Goal: Information Seeking & Learning: Learn about a topic

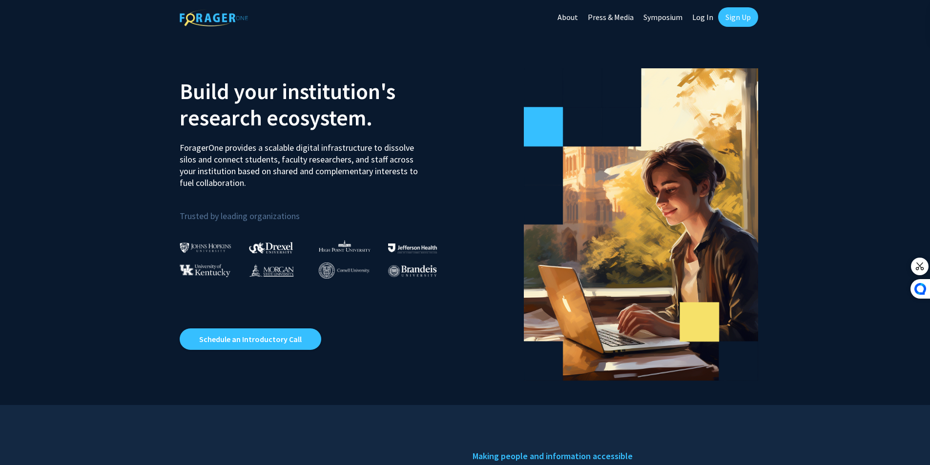
click at [730, 6] on div "Skip navigation About Press & Media Symposium Log In Sign Up" at bounding box center [656, 17] width 206 height 34
click at [725, 14] on link "Sign Up" at bounding box center [738, 17] width 40 height 20
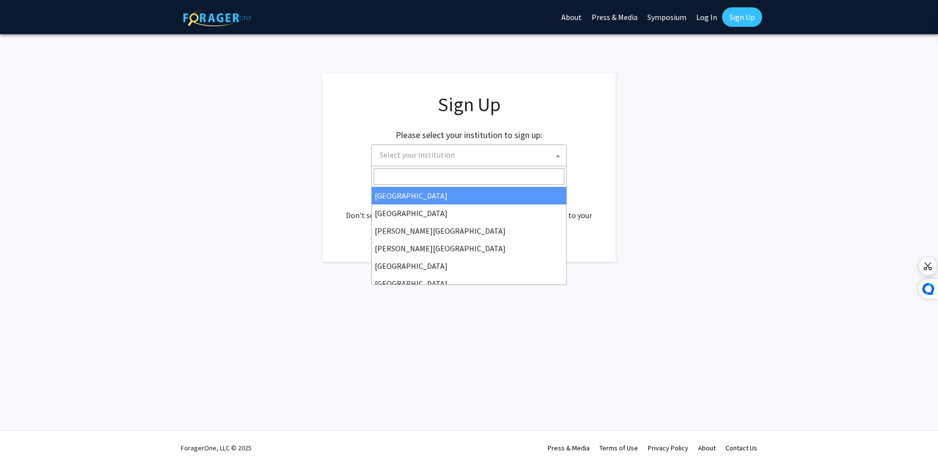
click at [471, 152] on span "Select your institution" at bounding box center [471, 155] width 190 height 20
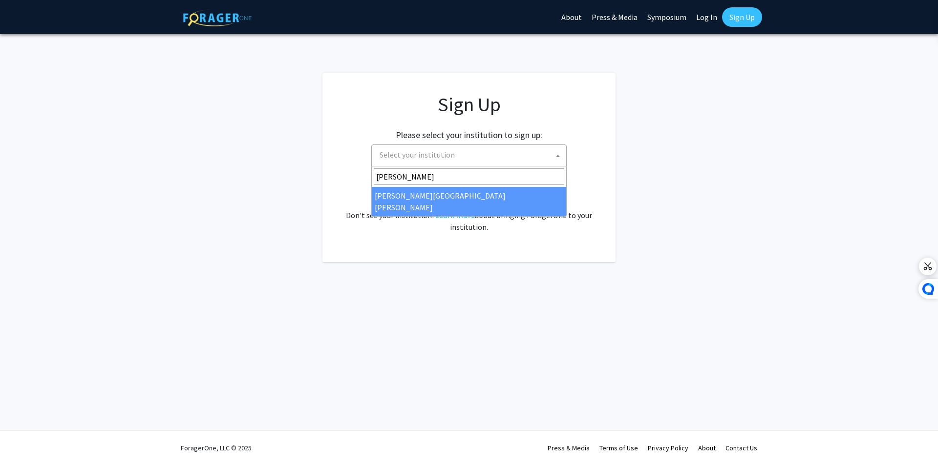
type input "[PERSON_NAME]"
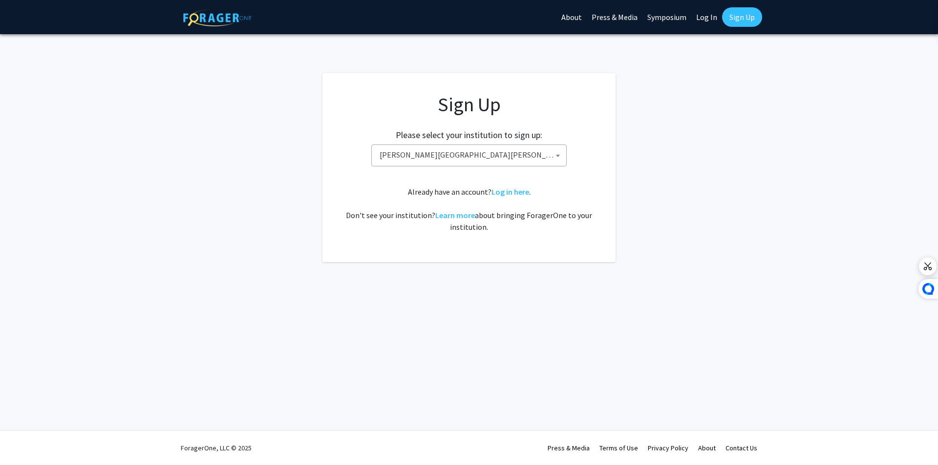
select select "1"
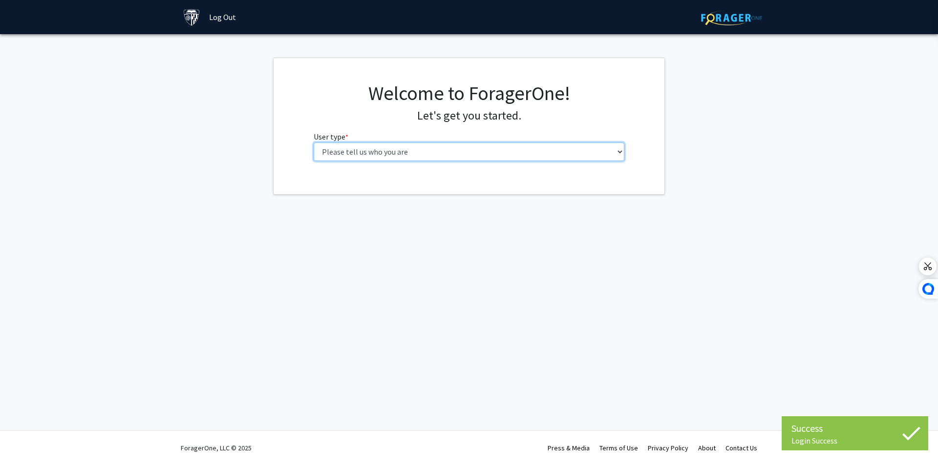
drag, startPoint x: 0, startPoint y: 0, endPoint x: 389, endPoint y: 159, distance: 420.3
click at [389, 159] on select "Please tell us who you are Undergraduate Student Master's Student Doctoral Cand…" at bounding box center [469, 152] width 311 height 19
select select "1: undergrad"
click at [314, 143] on select "Please tell us who you are Undergraduate Student Master's Student Doctoral Cand…" at bounding box center [469, 152] width 311 height 19
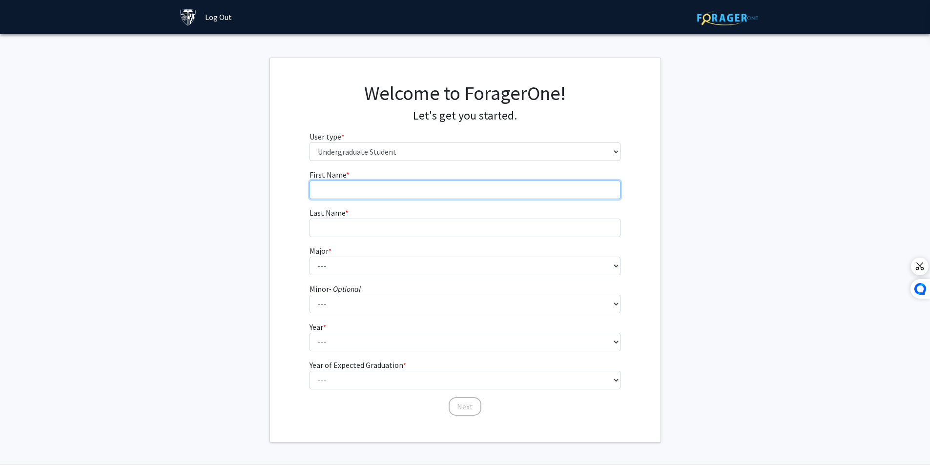
click at [437, 192] on input "First Name * required" at bounding box center [465, 190] width 311 height 19
type input "Hrishi"
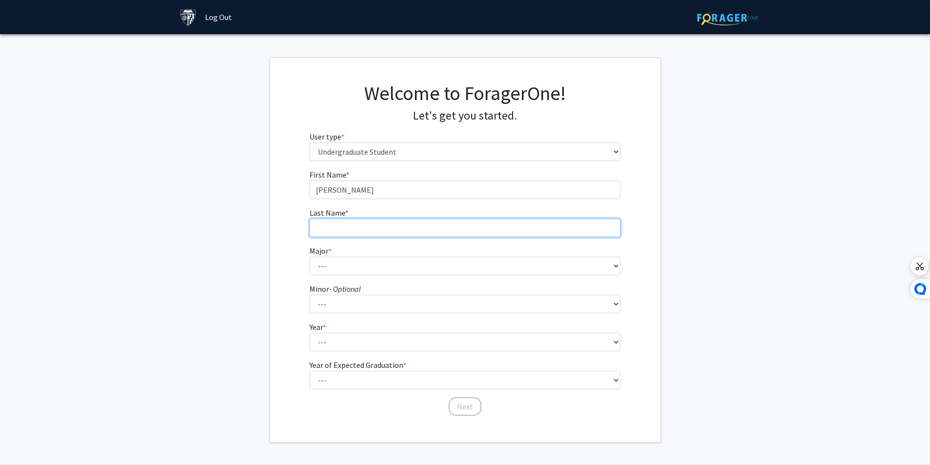
type input "Chintakuntla"
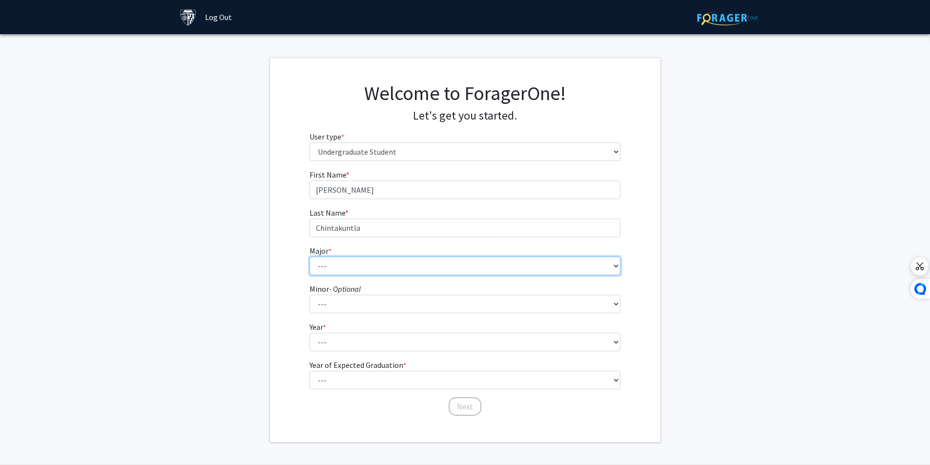
click at [385, 272] on select "--- Africana Studies Anthropology Applied Mathematics & Statistics Archaeology …" at bounding box center [465, 266] width 311 height 19
select select "6: 21"
click at [310, 257] on select "--- Africana Studies Anthropology Applied Mathematics & Statistics Archaeology …" at bounding box center [465, 266] width 311 height 19
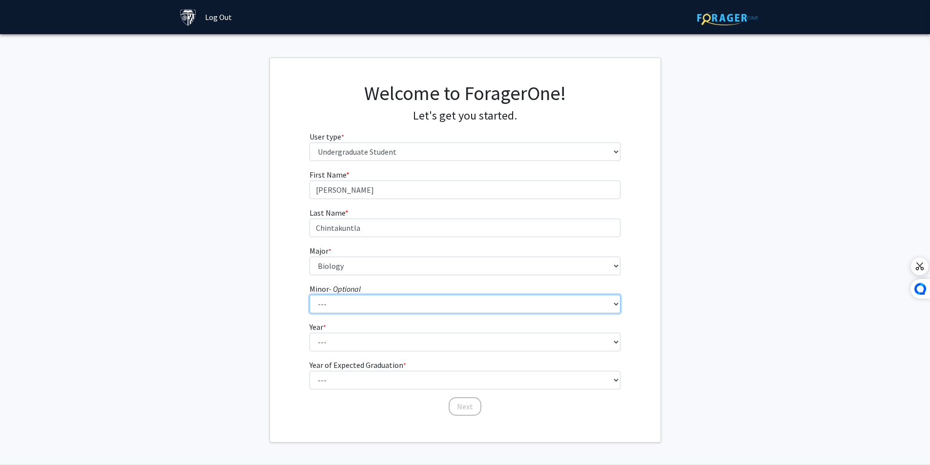
click at [363, 302] on select "--- Accounting and Financial Management Africana Studies Anthropology Applied M…" at bounding box center [465, 304] width 311 height 19
click at [231, 197] on fg-get-started "Welcome to ForagerOne! Let's get you started. User type * required Please tell …" at bounding box center [465, 250] width 930 height 385
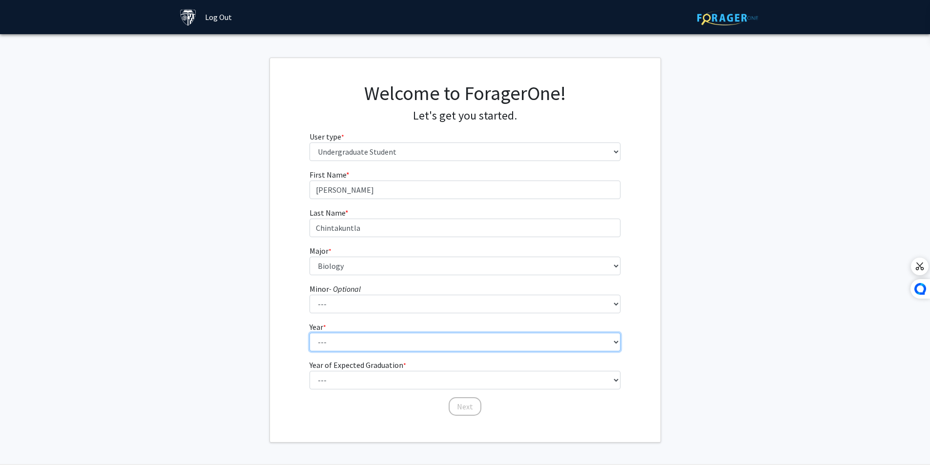
click at [338, 342] on select "--- First-year Sophomore Junior Senior Postbaccalaureate Certificate" at bounding box center [465, 342] width 311 height 19
select select "1: first-year"
click at [310, 333] on select "--- First-year Sophomore Junior Senior Postbaccalaureate Certificate" at bounding box center [465, 342] width 311 height 19
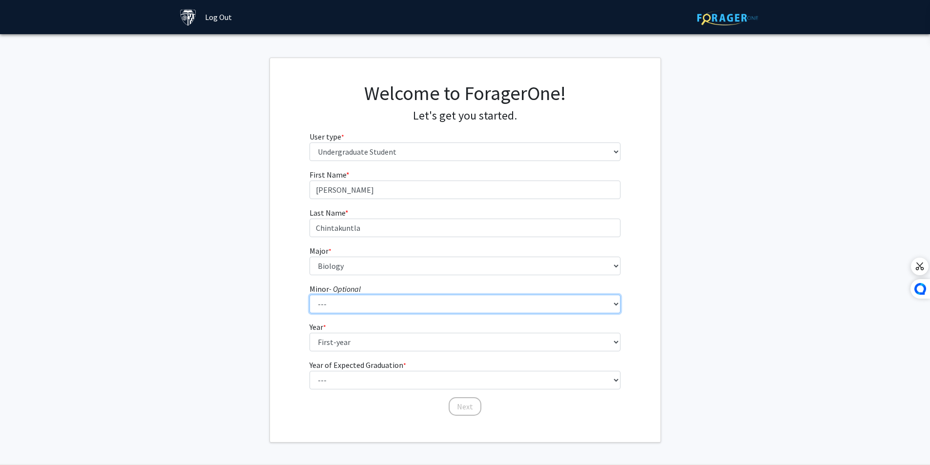
click at [395, 303] on select "--- Accounting and Financial Management Africana Studies Anthropology Applied M…" at bounding box center [465, 304] width 311 height 19
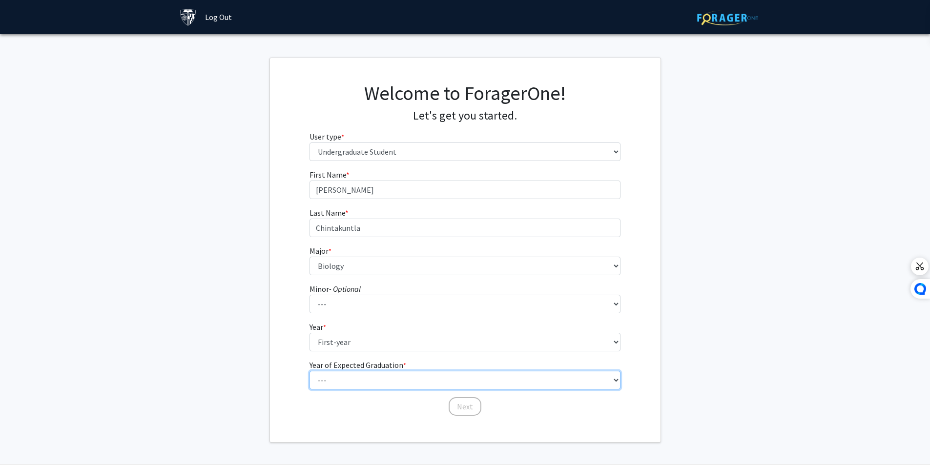
click at [357, 384] on select "--- 2025 2026 2027 2028 2029 2030 2031 2032 2033 2034" at bounding box center [465, 380] width 311 height 19
select select "5: 2029"
click at [310, 371] on select "--- 2025 2026 2027 2028 2029 2030 2031 2032 2033 2034" at bounding box center [465, 380] width 311 height 19
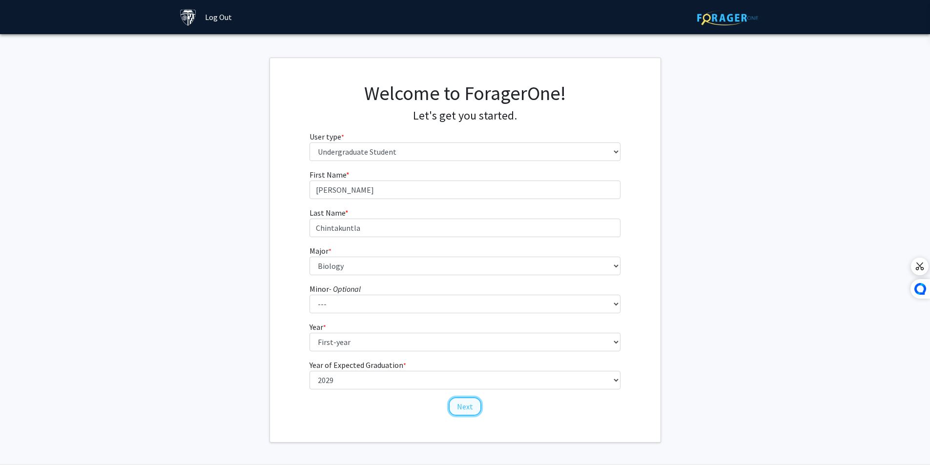
click at [465, 412] on button "Next" at bounding box center [465, 406] width 33 height 19
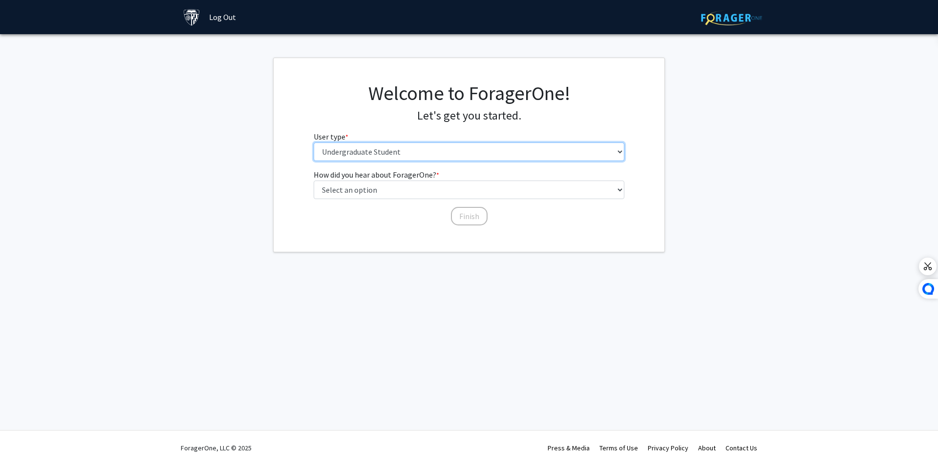
click at [350, 159] on select "Please tell us who you are Undergraduate Student Master's Student Doctoral Cand…" at bounding box center [469, 152] width 311 height 19
click at [273, 183] on div "How did you hear about ForagerOne? * required Select an option Peer/student rec…" at bounding box center [468, 198] width 391 height 58
click at [358, 157] on select "Please tell us who you are Undergraduate Student Master's Student Doctoral Cand…" at bounding box center [469, 152] width 311 height 19
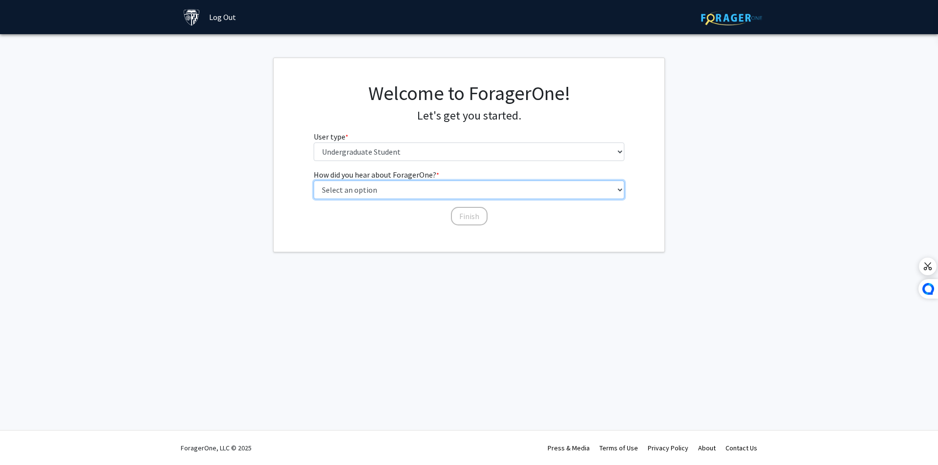
click at [369, 191] on select "Select an option Peer/student recommendation Faculty/staff recommendation Unive…" at bounding box center [469, 190] width 311 height 19
select select "3: university_website"
click at [314, 181] on select "Select an option Peer/student recommendation Faculty/staff recommendation Unive…" at bounding box center [469, 190] width 311 height 19
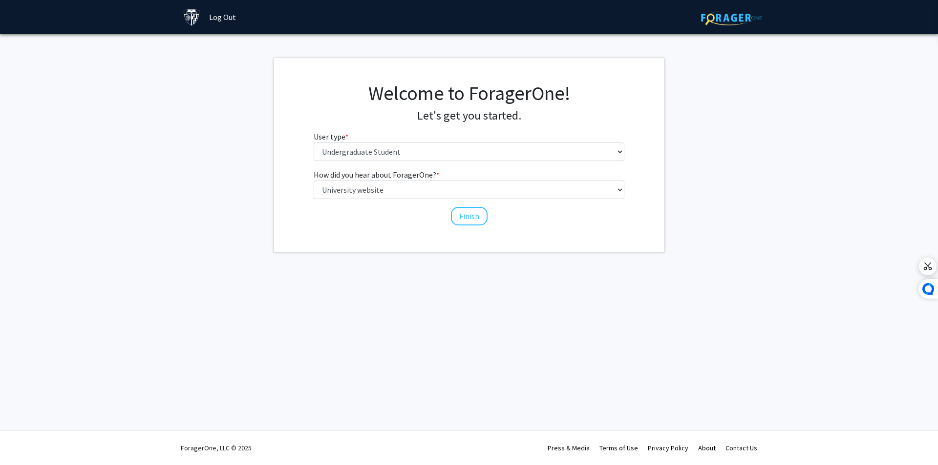
click at [474, 227] on div "Welcome to ForagerOne! Let's get you started. User type * required Please tell …" at bounding box center [468, 155] width 391 height 194
click at [473, 224] on button "Finish" at bounding box center [469, 216] width 37 height 19
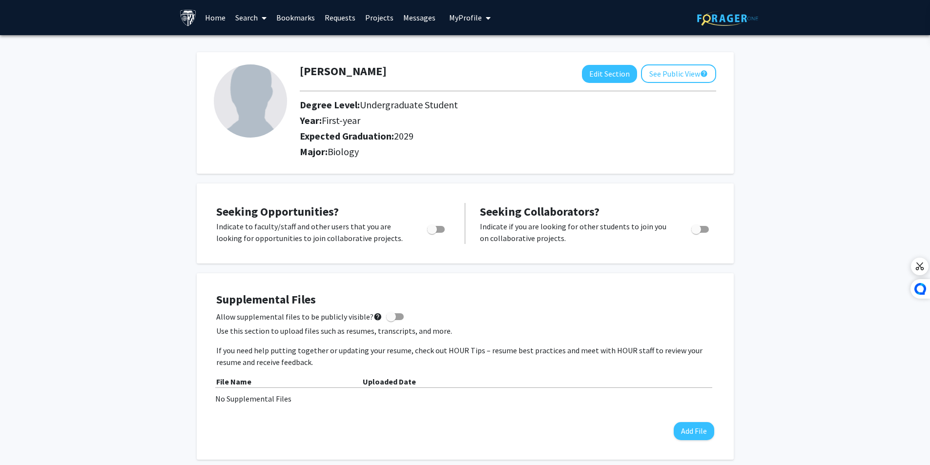
click at [433, 231] on span "Toggle" at bounding box center [432, 230] width 10 height 10
click at [432, 233] on input "Are you actively seeking opportunities?" at bounding box center [432, 233] width 0 height 0
checkbox input "true"
click at [711, 227] on div "Toggle" at bounding box center [701, 228] width 27 height 15
click at [707, 228] on span "Toggle" at bounding box center [700, 229] width 18 height 7
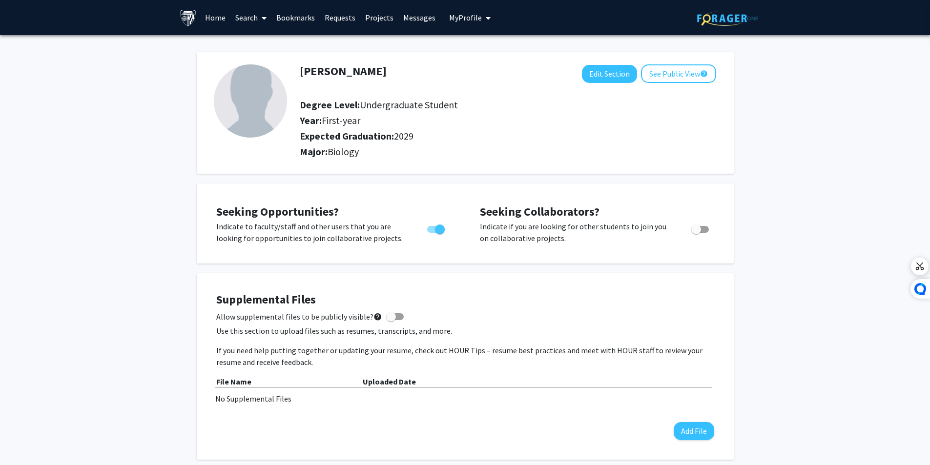
click at [696, 233] on input "Would you like to receive other student requests to work with you?" at bounding box center [696, 233] width 0 height 0
checkbox input "true"
click at [394, 314] on span at bounding box center [395, 317] width 18 height 7
click at [391, 320] on input "Allow supplemental files to be publicly visible? help" at bounding box center [391, 320] width 0 height 0
checkbox input "true"
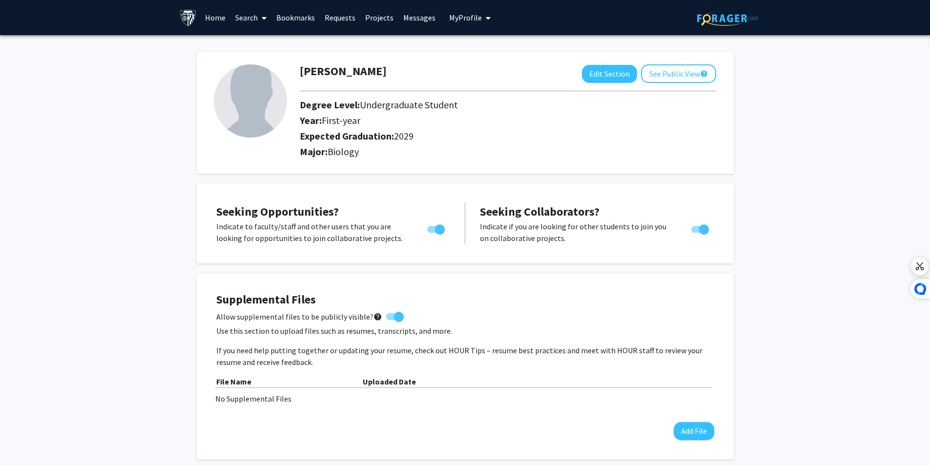
click at [251, 119] on img at bounding box center [250, 100] width 73 height 73
click at [247, 13] on link "Search" at bounding box center [250, 17] width 41 height 34
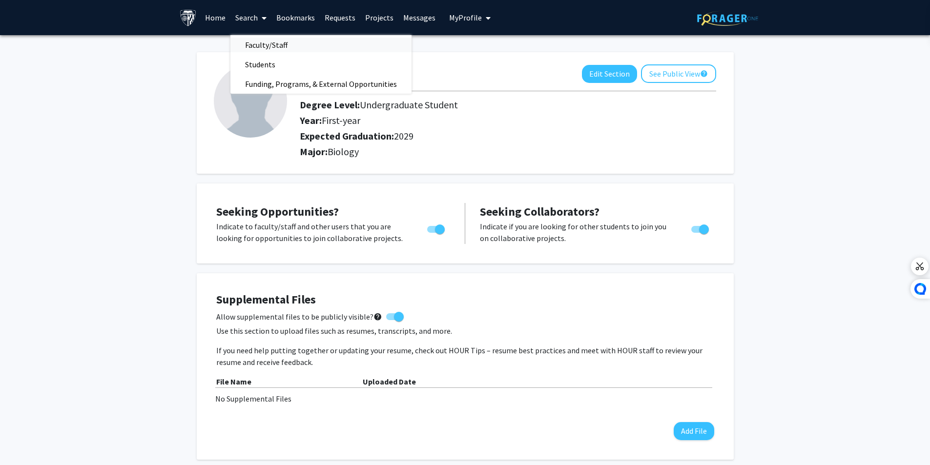
click at [255, 52] on span "Faculty/Staff" at bounding box center [266, 45] width 72 height 20
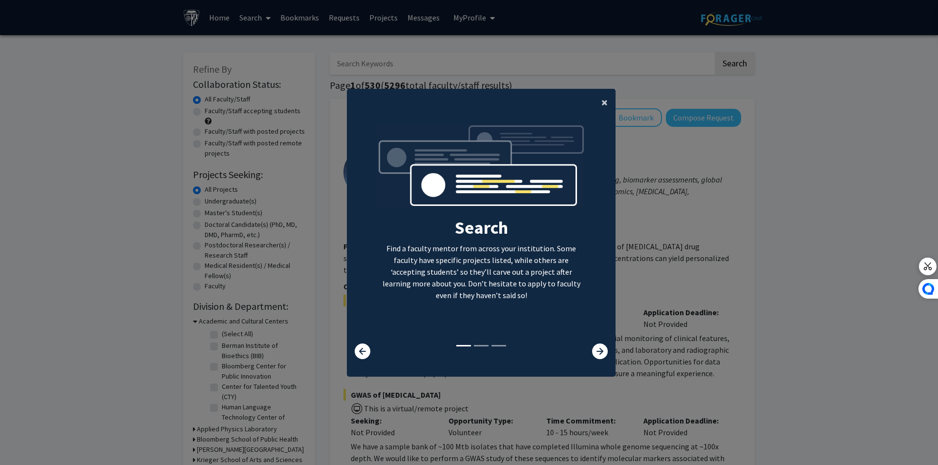
click at [597, 105] on button "×" at bounding box center [604, 102] width 22 height 27
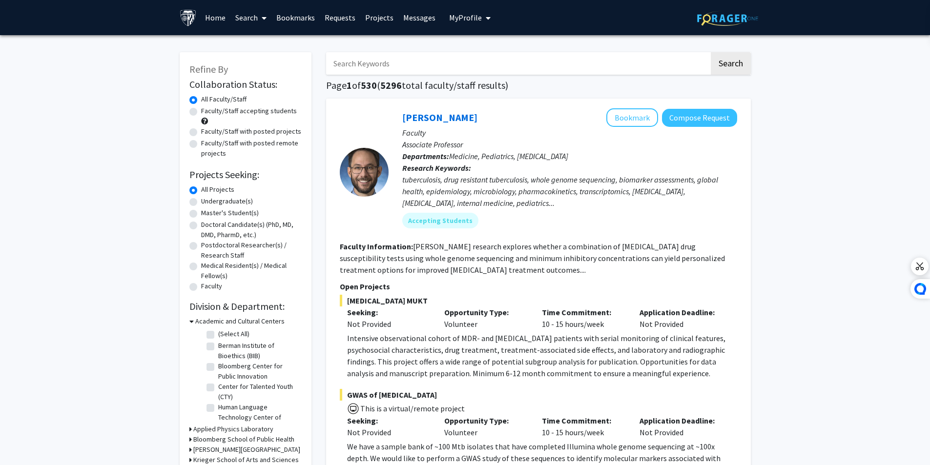
click at [471, 70] on input "Search Keywords" at bounding box center [517, 63] width 383 height 22
click at [711, 52] on button "Search" at bounding box center [731, 63] width 40 height 22
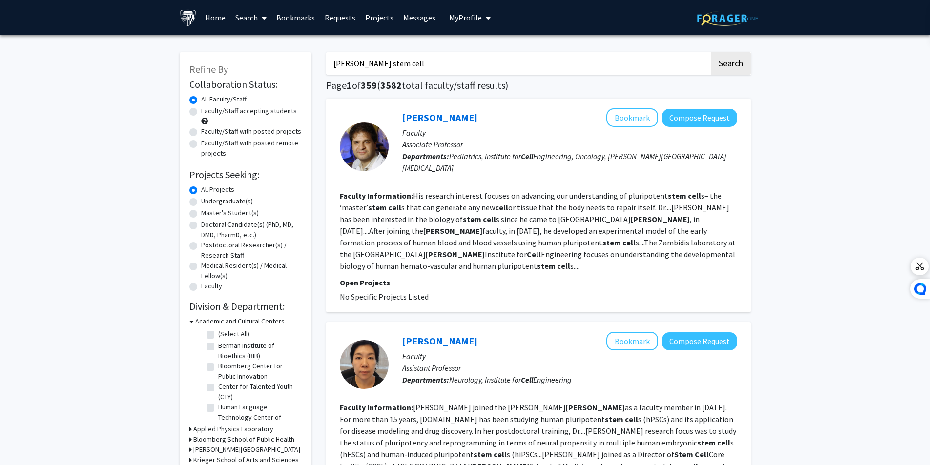
drag, startPoint x: 394, startPoint y: 124, endPoint x: 472, endPoint y: 110, distance: 79.2
click at [472, 110] on div "Elias Zambidis Bookmark Compose Request Faculty Associate Professor Departments…" at bounding box center [563, 146] width 349 height 77
click at [480, 107] on div "Elias Zambidis Bookmark Compose Request Faculty Associate Professor Departments…" at bounding box center [538, 206] width 425 height 214
drag, startPoint x: 475, startPoint y: 119, endPoint x: 400, endPoint y: 119, distance: 74.7
click at [400, 119] on div "Elias Zambidis Bookmark Compose Request Faculty Associate Professor Departments…" at bounding box center [563, 146] width 349 height 77
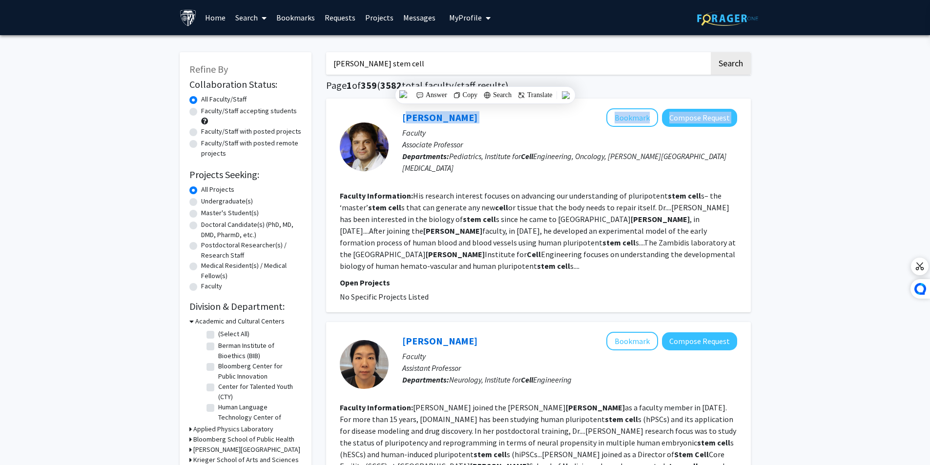
copy div "Elias Zambidis Bookmark Compose Request"
click at [482, 123] on div "Elias Zambidis Bookmark Compose Request" at bounding box center [569, 117] width 335 height 19
drag, startPoint x: 474, startPoint y: 116, endPoint x: 402, endPoint y: 120, distance: 71.9
click at [402, 120] on div "Elias Zambidis Bookmark Compose Request" at bounding box center [569, 117] width 335 height 19
copy link "Elias Zambidis"
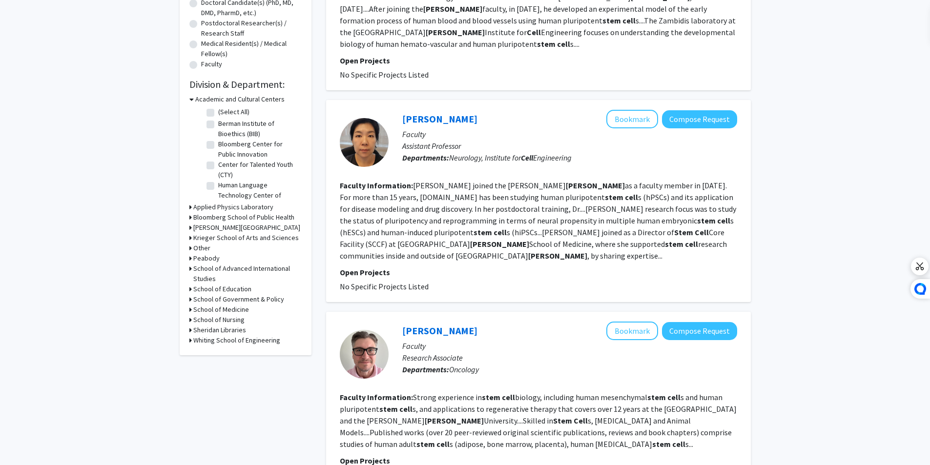
scroll to position [244, 0]
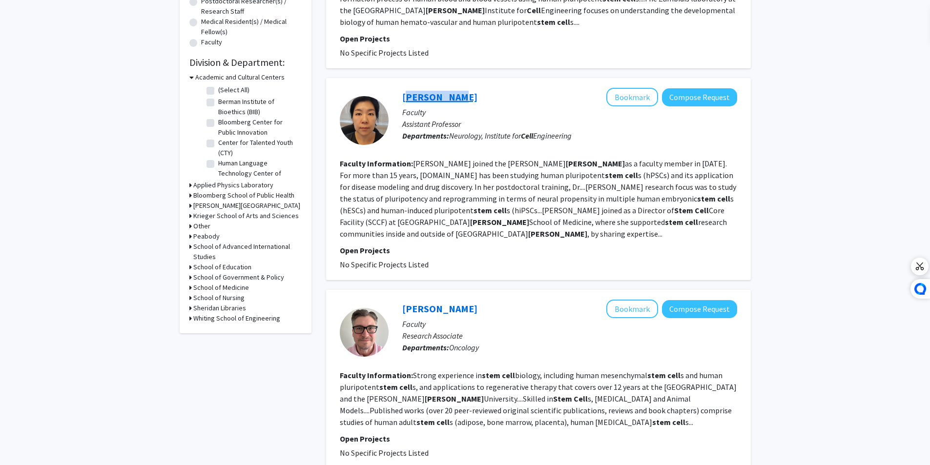
drag, startPoint x: 459, startPoint y: 87, endPoint x: 403, endPoint y: 85, distance: 55.7
click at [403, 88] on div "Hyesoo Kim Bookmark Compose Request" at bounding box center [569, 97] width 335 height 19
copy link "Hyesoo Kim"
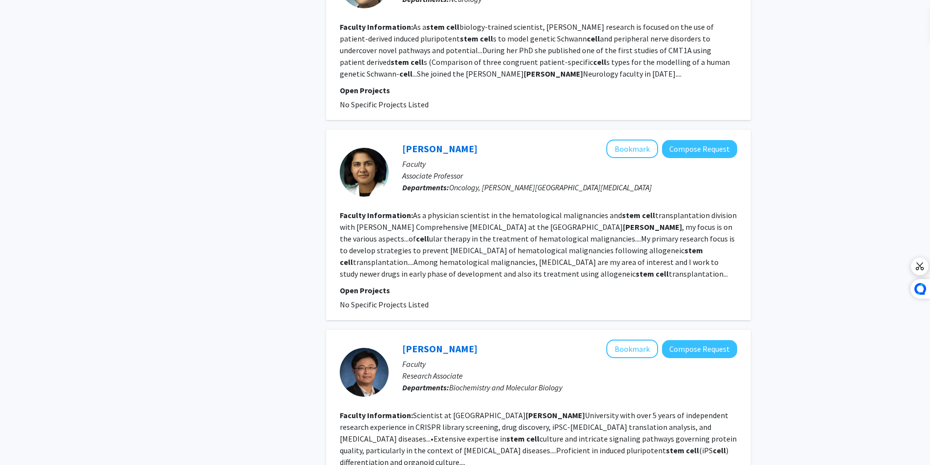
scroll to position [830, 0]
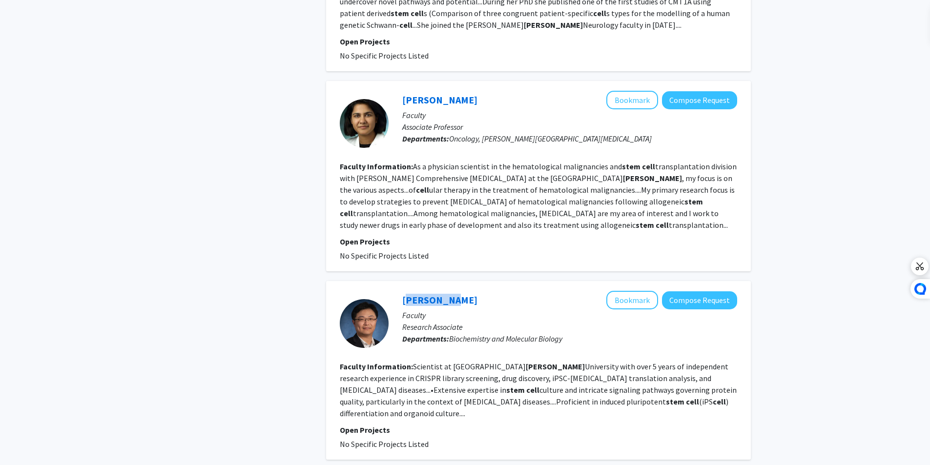
drag, startPoint x: 447, startPoint y: 272, endPoint x: 400, endPoint y: 267, distance: 47.2
click at [400, 281] on div "YuNing Lu Bookmark Compose Request Faculty Research Associate Departments: Bioc…" at bounding box center [538, 370] width 425 height 179
copy link "YuNing Lu"
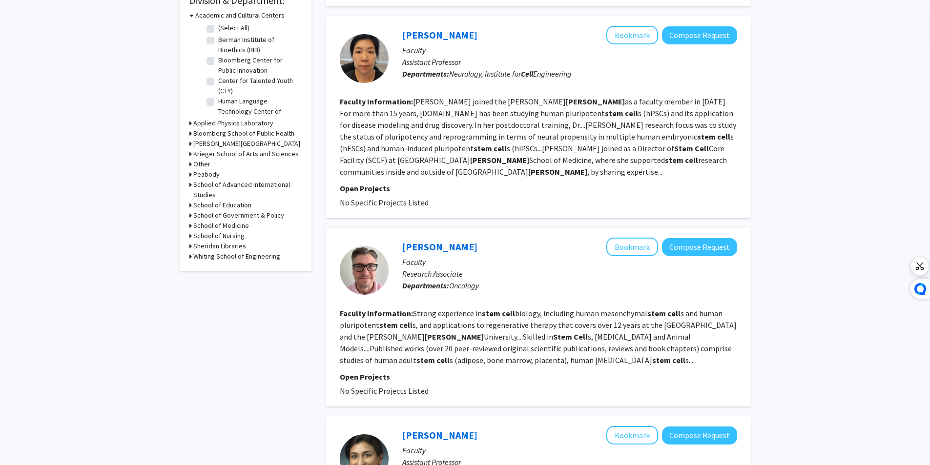
scroll to position [0, 0]
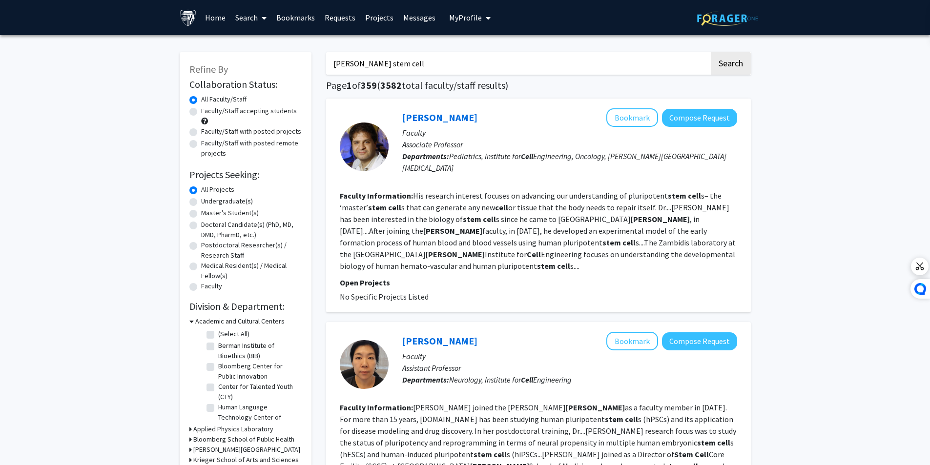
drag, startPoint x: 397, startPoint y: 68, endPoint x: 365, endPoint y: 69, distance: 31.8
click at [365, 69] on input "hopkins stem cell" at bounding box center [517, 63] width 383 height 22
type input "hopkins regenerative medicine"
click at [711, 52] on button "Search" at bounding box center [731, 63] width 40 height 22
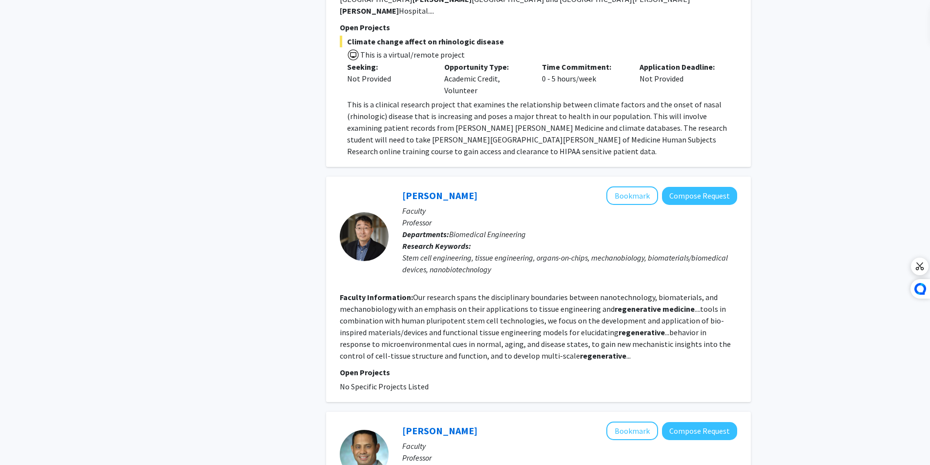
scroll to position [635, 0]
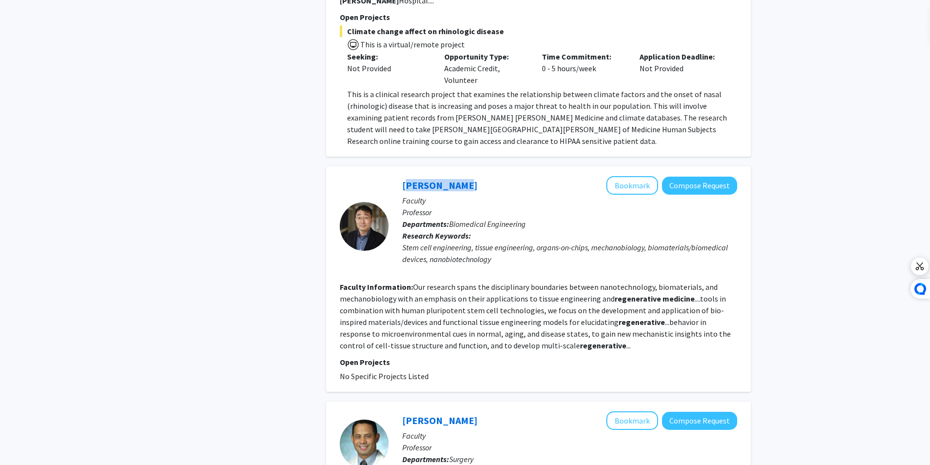
drag, startPoint x: 460, startPoint y: 150, endPoint x: 394, endPoint y: 144, distance: 67.2
click at [394, 176] on div "Deok-Ho Kim Bookmark Compose Request Faculty Professor Departments: Biomedical …" at bounding box center [563, 226] width 349 height 100
copy link "Deok-Ho Kim"
